Goal: Task Accomplishment & Management: Manage account settings

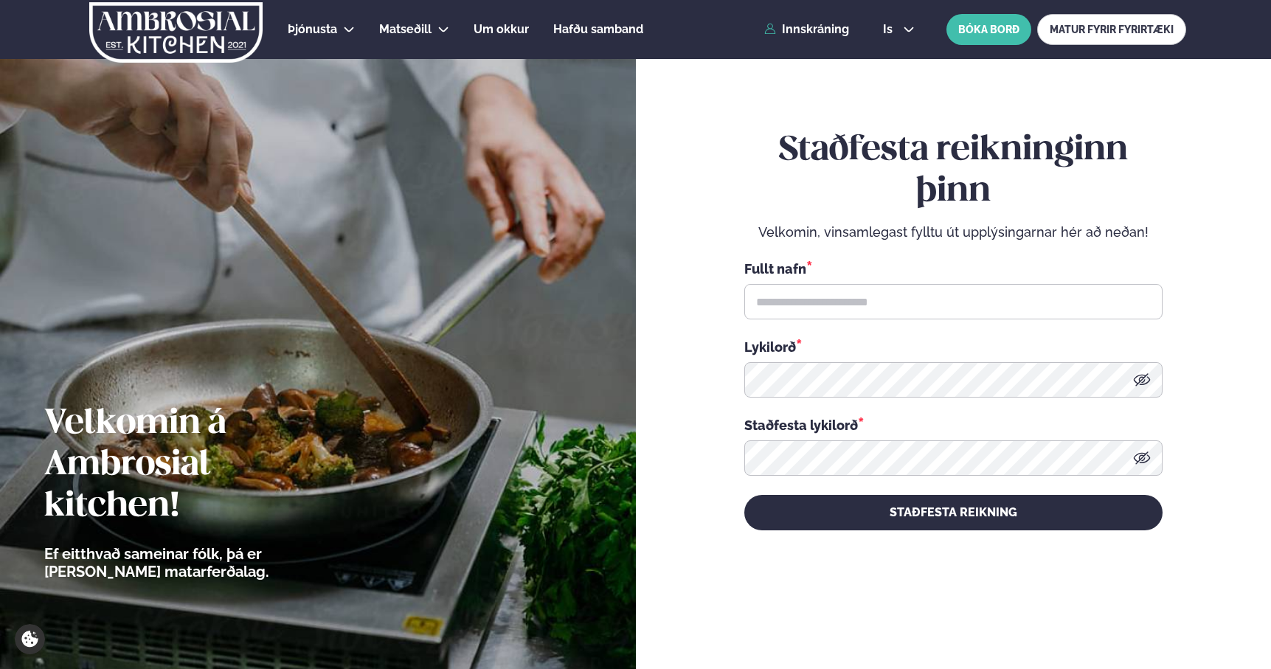
click at [779, 18] on div "Þjónusta Hádegismatur fyrir fyrirtæki Fyrirtækja veitingar Einkapartý Matseðill…" at bounding box center [636, 29] width 1190 height 59
click at [779, 32] on link "Innskráning" at bounding box center [806, 29] width 85 height 13
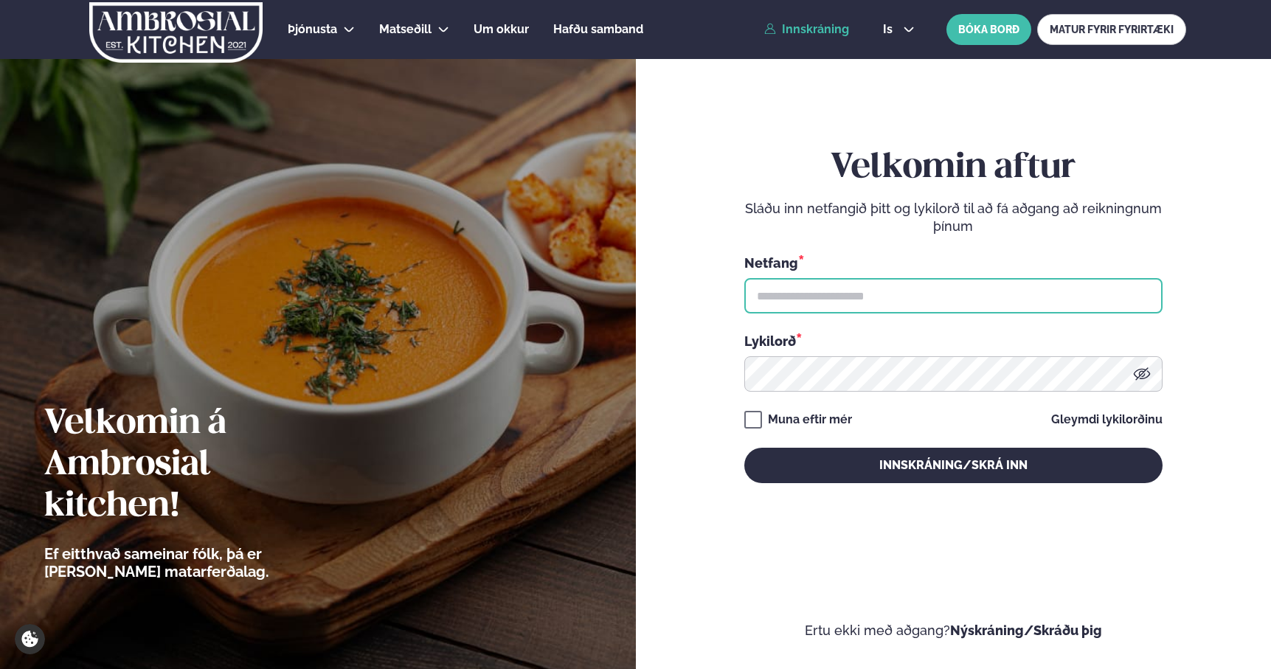
click at [896, 288] on input "text" at bounding box center [953, 295] width 418 height 35
type input "**********"
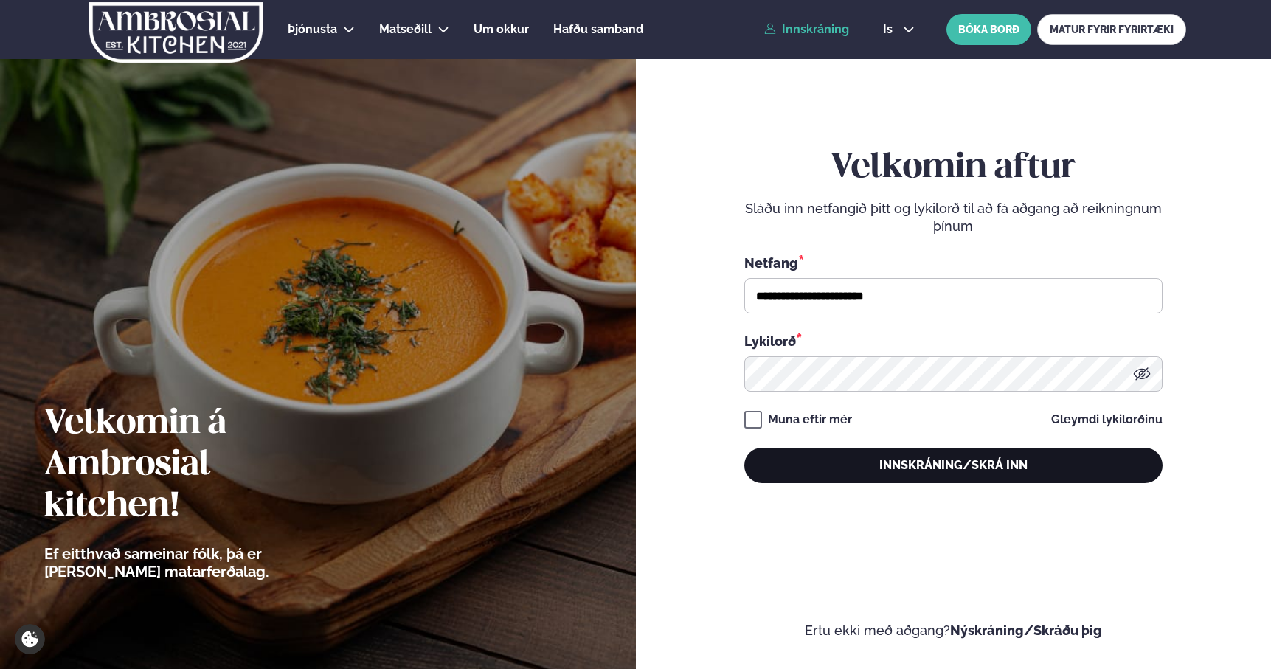
click at [895, 463] on button "Innskráning/Skrá inn" at bounding box center [953, 465] width 418 height 35
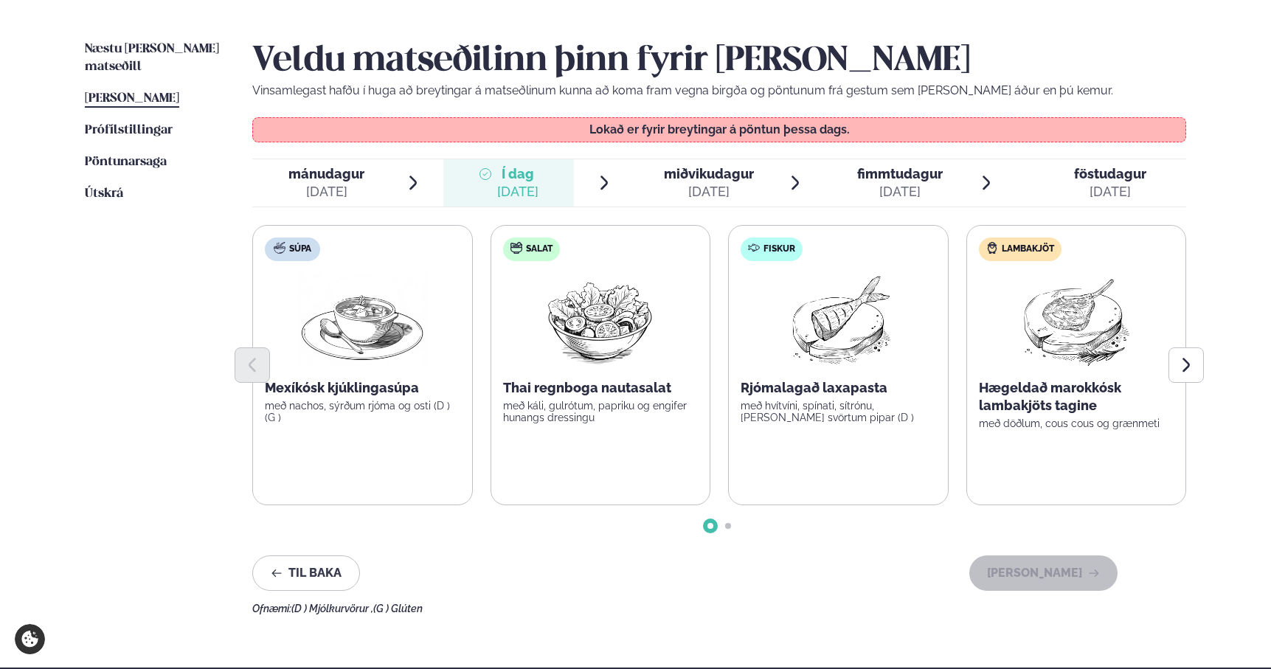
scroll to position [345, 0]
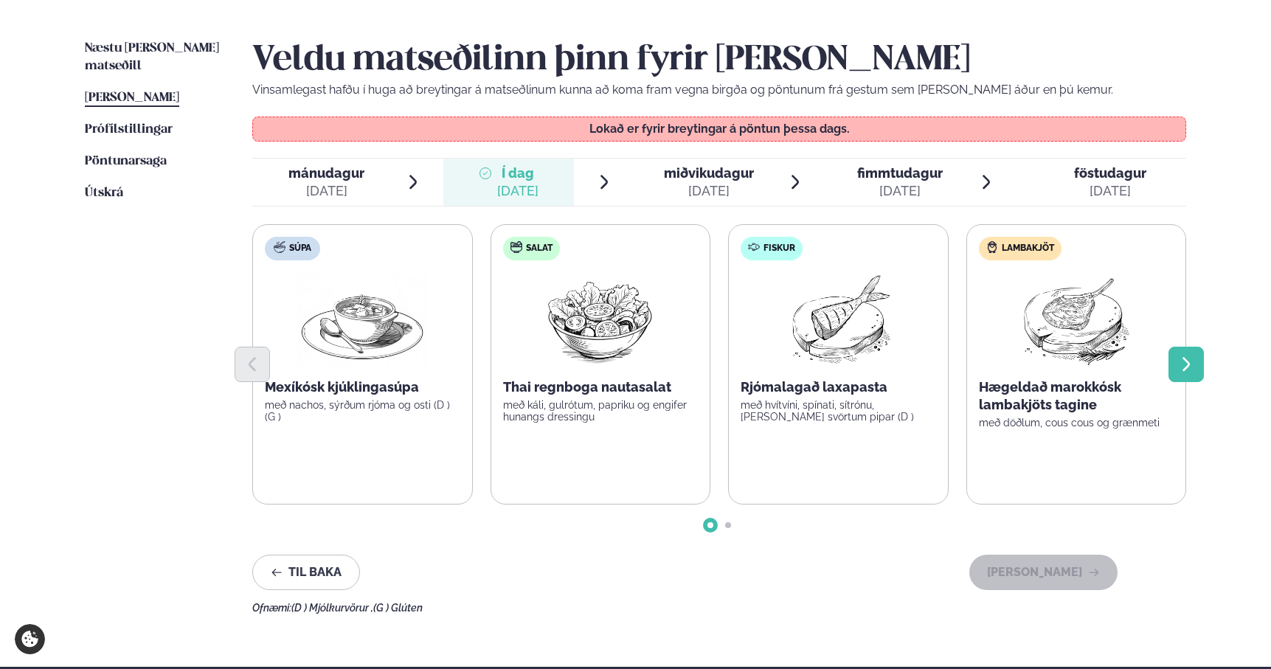
click at [1182, 370] on icon "Next slide" at bounding box center [1186, 365] width 18 height 18
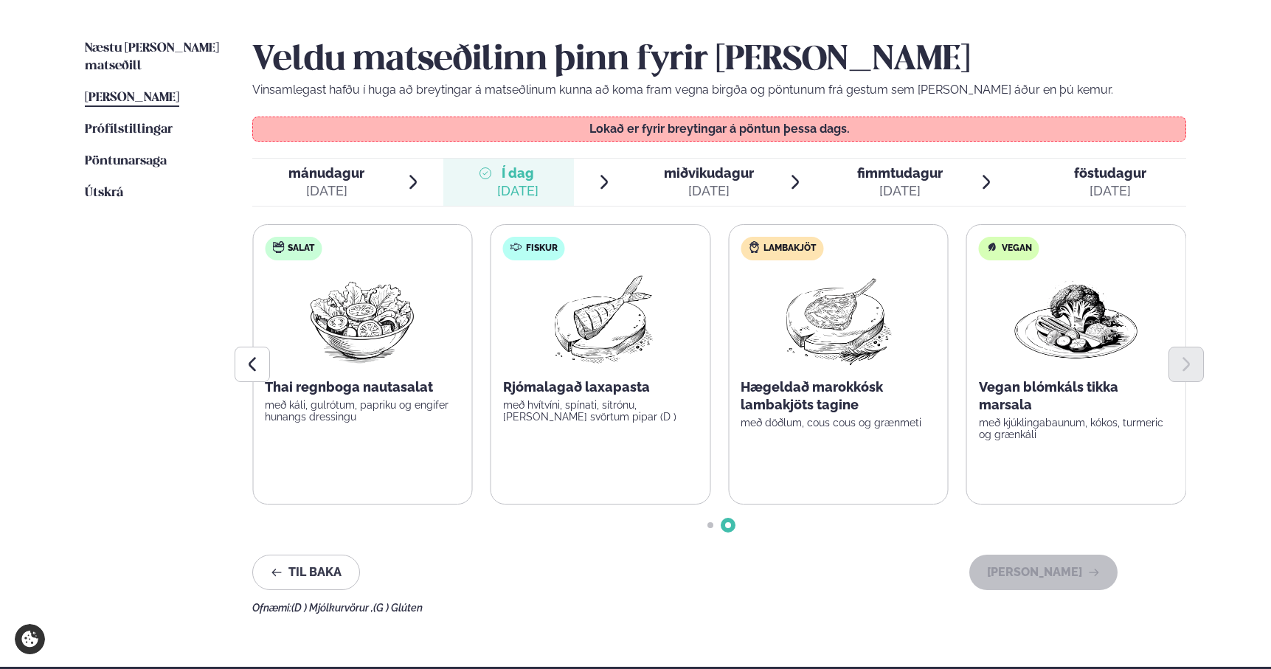
click at [713, 185] on div "[DATE]" at bounding box center [709, 191] width 90 height 18
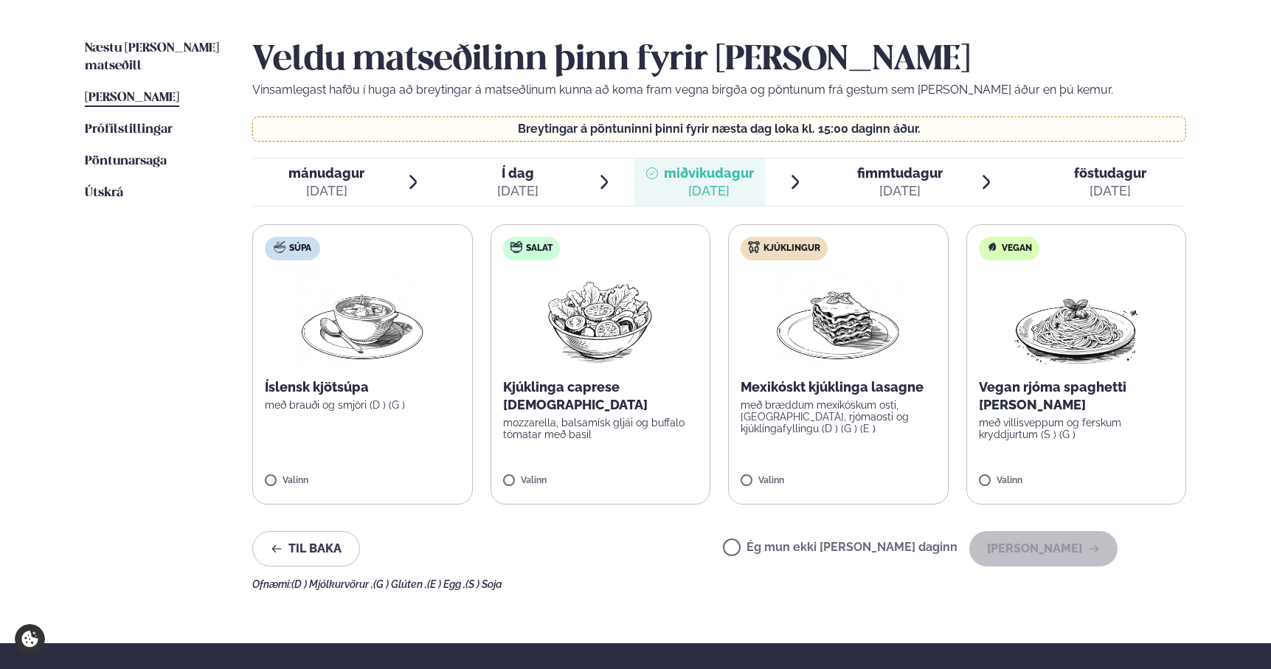
click at [859, 187] on div "[DATE]" at bounding box center [900, 191] width 86 height 18
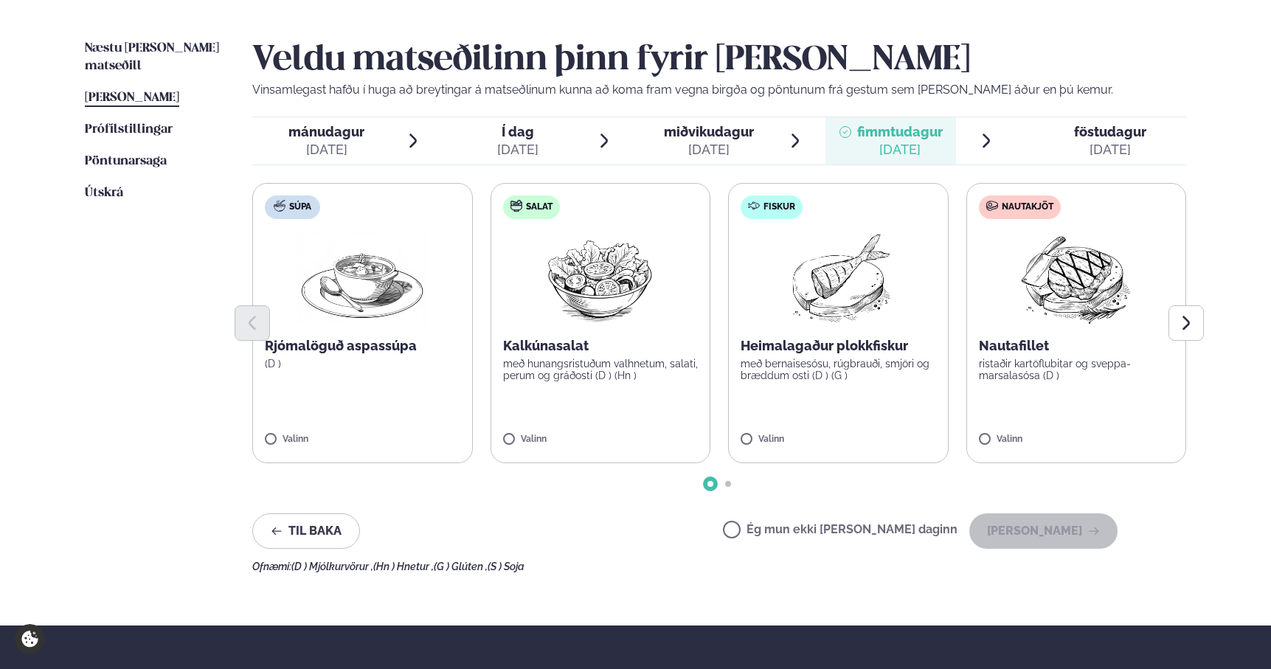
click at [1101, 149] on div "[DATE]" at bounding box center [1110, 150] width 72 height 18
